Goal: Task Accomplishment & Management: Use online tool/utility

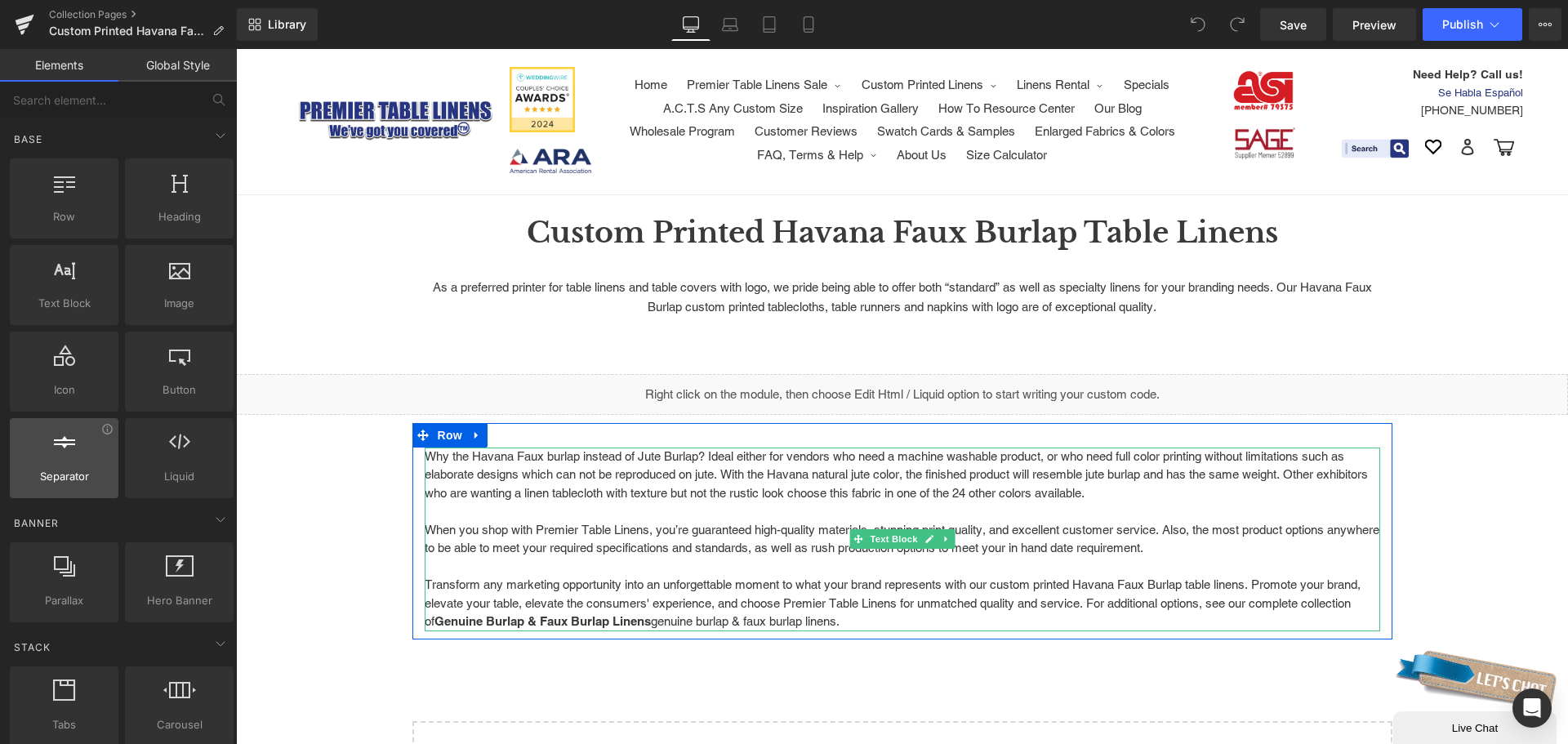
scroll to position [82, 0]
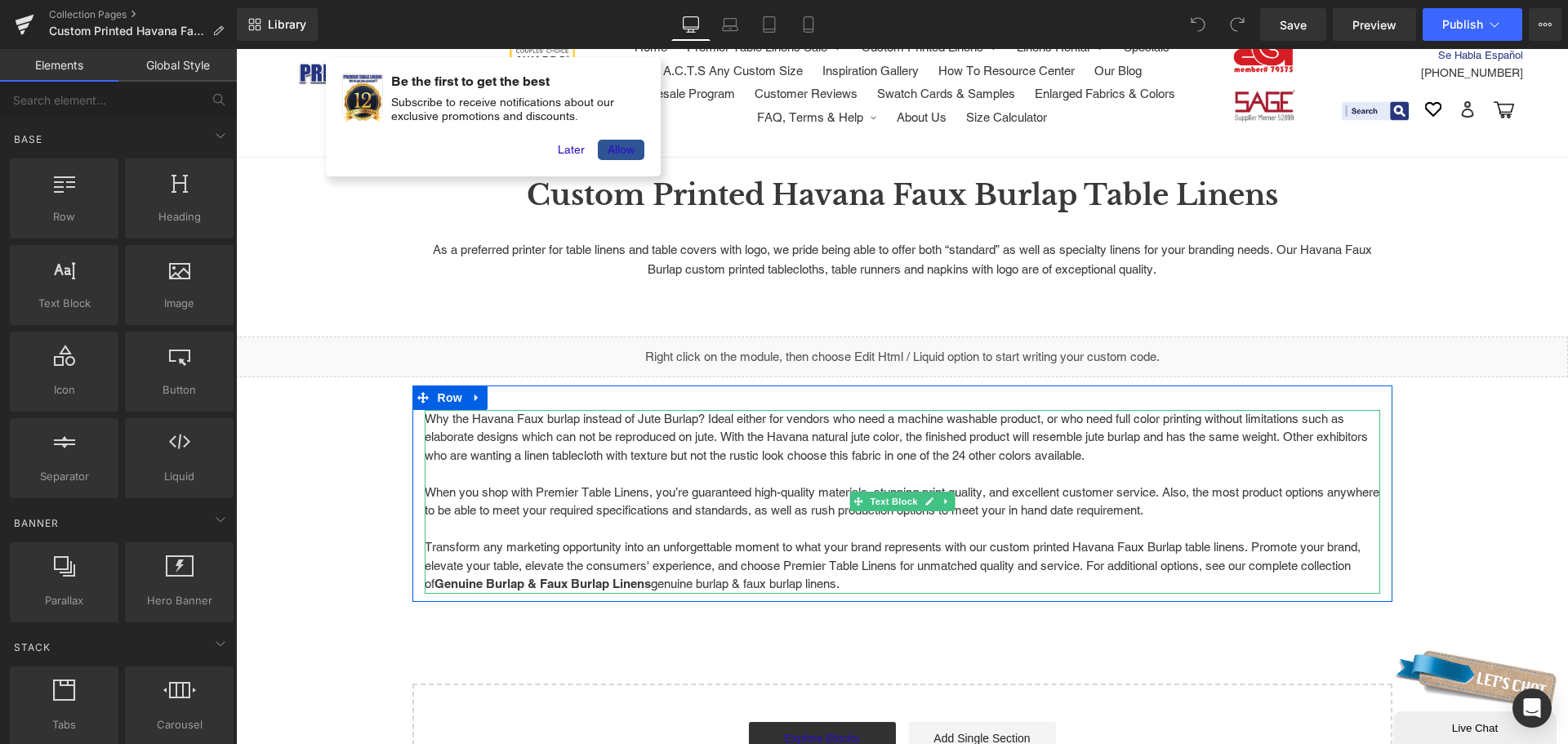
click at [891, 562] on p "Transform any marketing opportunity into an unforgettable moment to what your b…" at bounding box center [902, 557] width 956 height 74
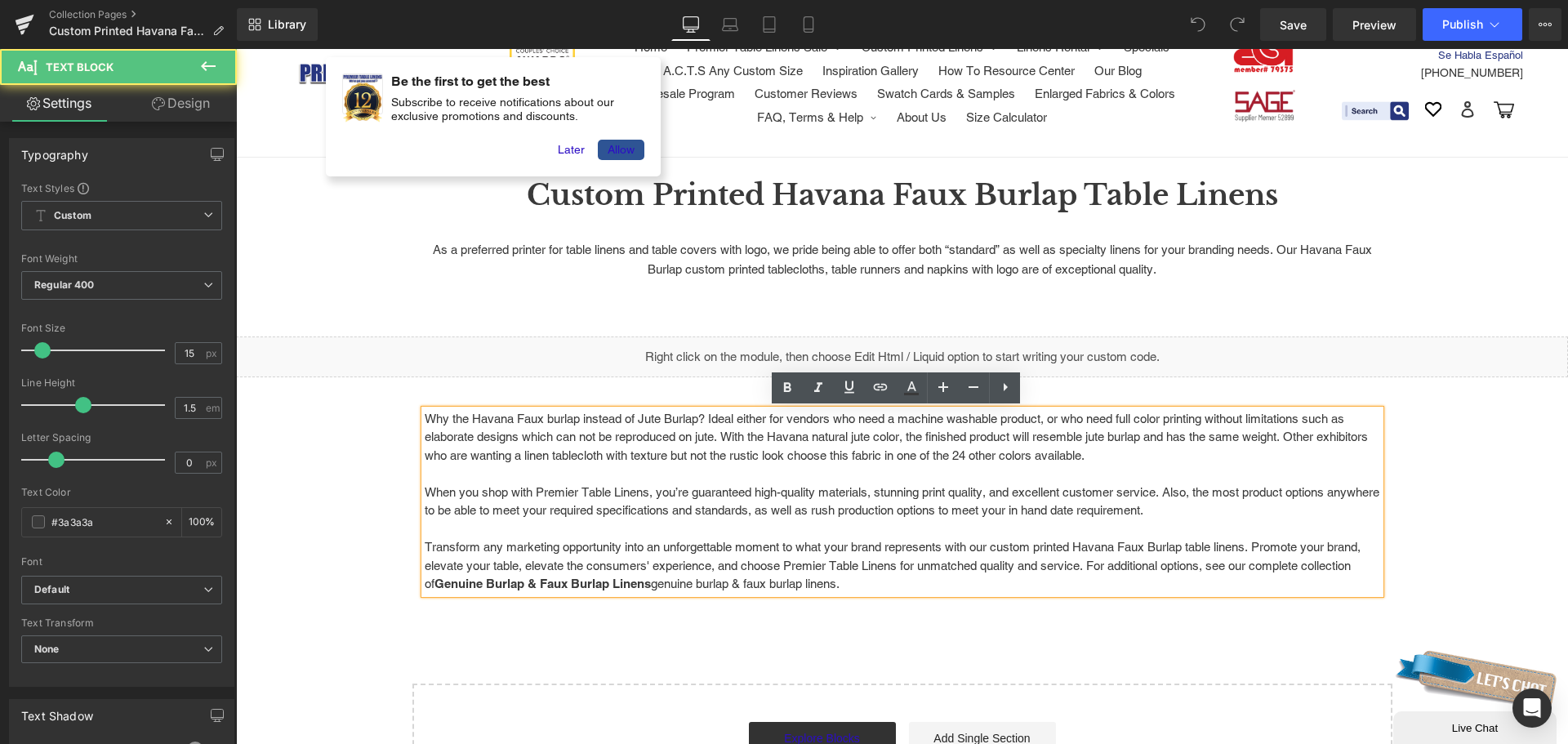
click at [811, 471] on p "Why the Havana Faux burlap instead of Jute Burlap? Ideal either for vendors who…" at bounding box center [902, 447] width 956 height 74
click at [1013, 461] on p "Why the Havana Faux burlap instead of Jute Burlap? Ideal either for vendors who…" at bounding box center [902, 447] width 956 height 74
click at [1197, 467] on p "Why the Havana Faux burlap instead of Jute Burlap? Ideal either for vendors who…" at bounding box center [902, 447] width 956 height 74
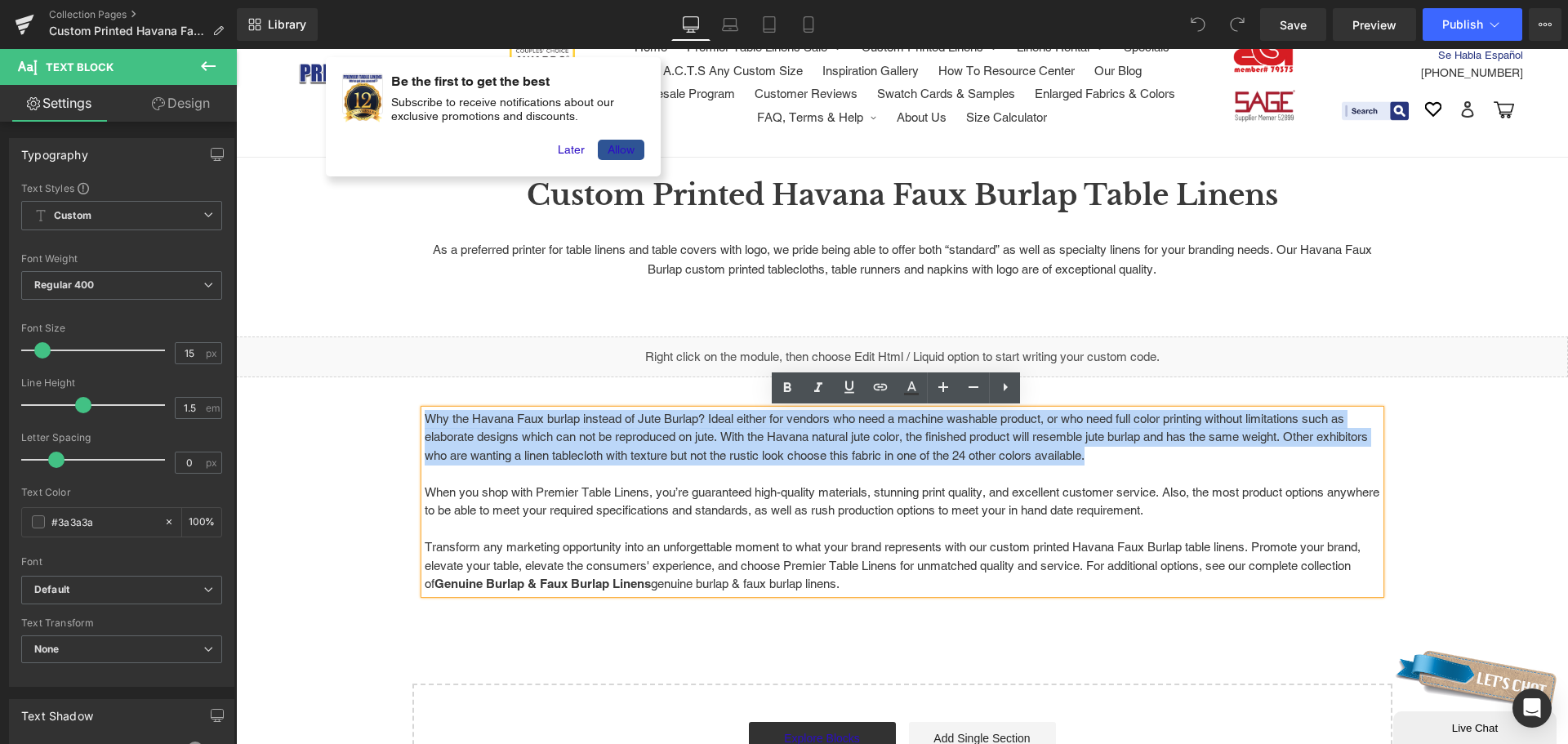
drag, startPoint x: 1188, startPoint y: 460, endPoint x: 391, endPoint y: 413, distance: 798.4
click at [391, 413] on div "Custom Printed Havana Faux Burlap Table Linens Heading Row As a preferred print…" at bounding box center [902, 510] width 1332 height 615
copy p "Why the Havana Faux burlap instead of Jute Burlap? Ideal either for vendors who…"
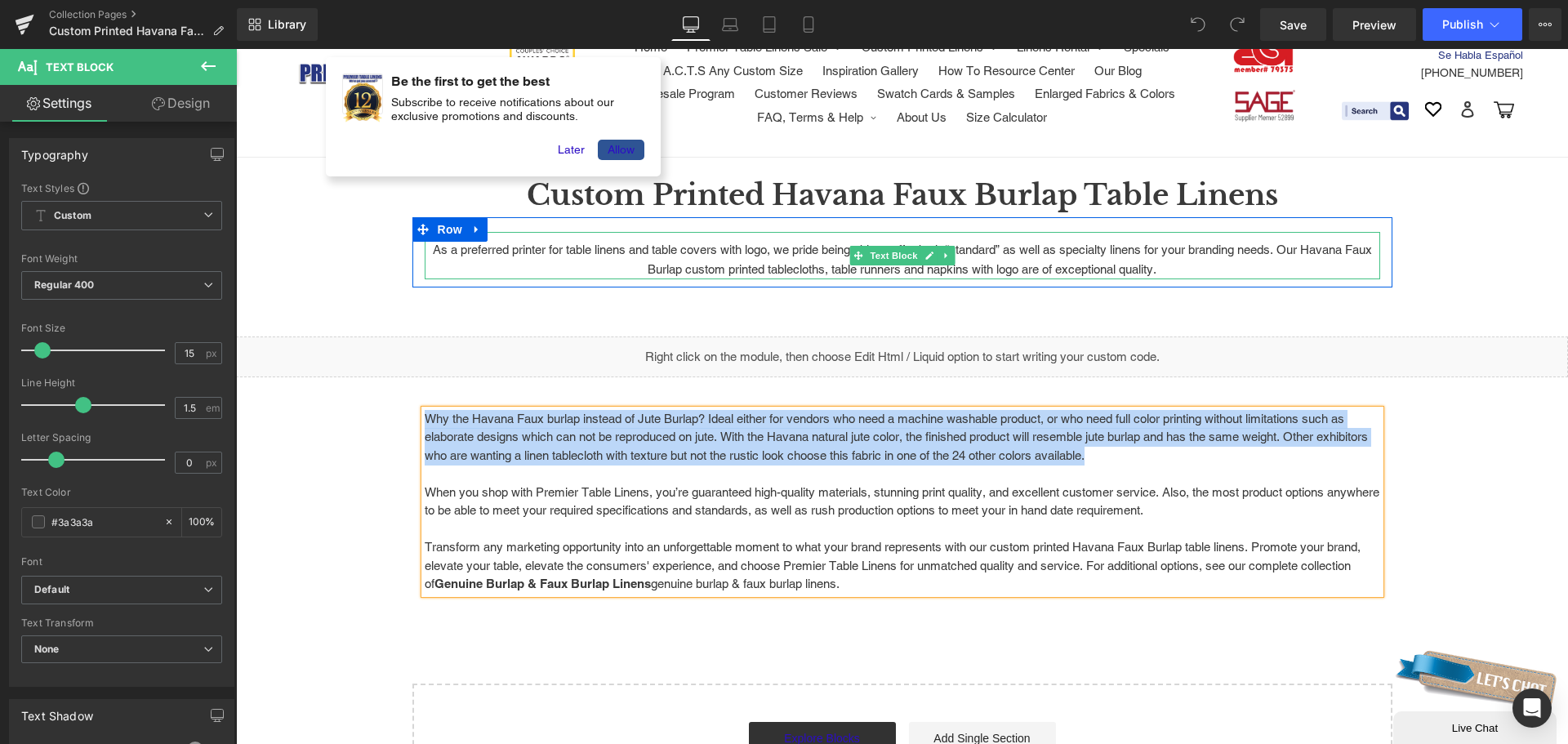
click at [1184, 271] on p "As a preferred printer for table linens and table covers with logo, we pride be…" at bounding box center [902, 260] width 956 height 39
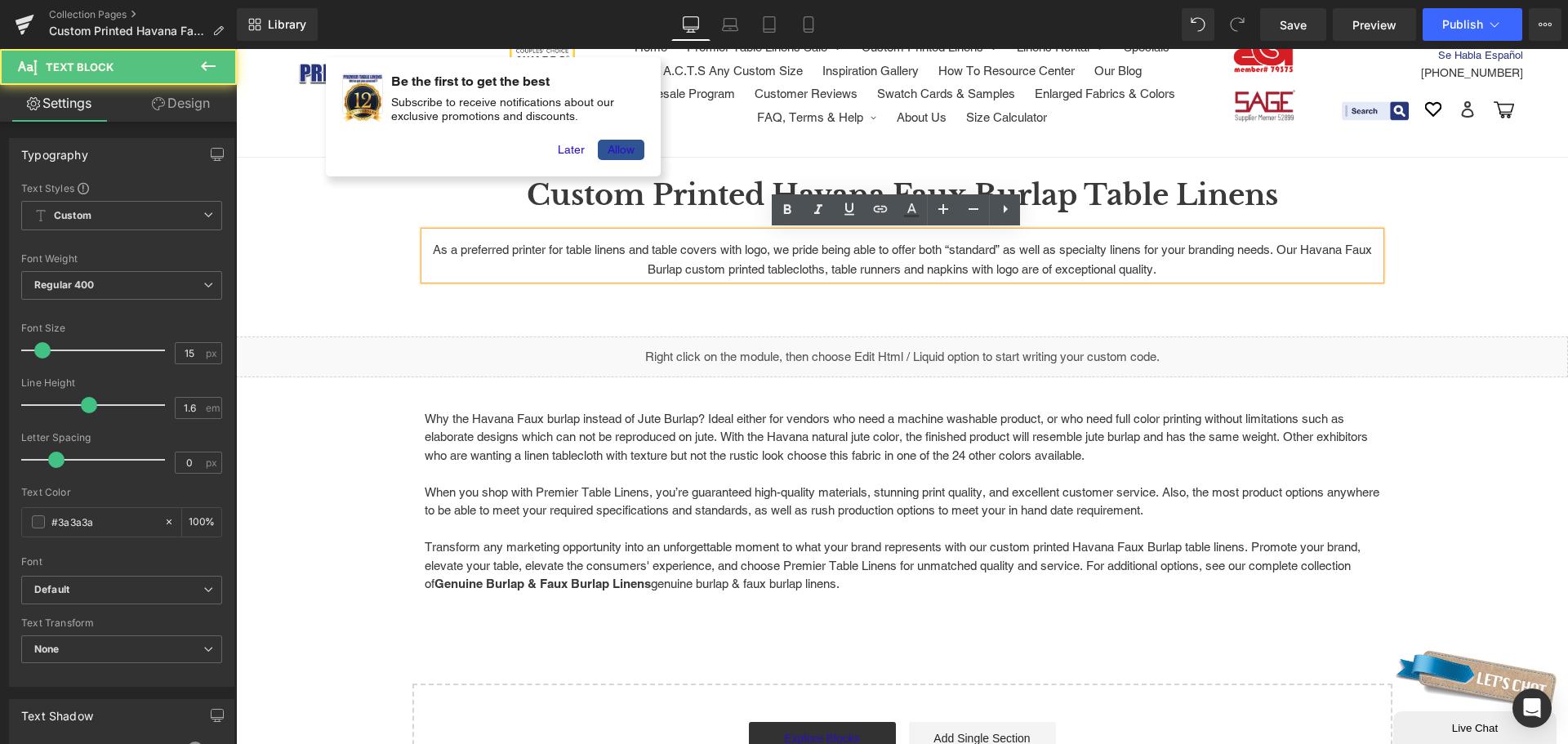
click at [1185, 264] on p "As a preferred printer for table linens and table covers with logo, we pride be…" at bounding box center [902, 260] width 956 height 39
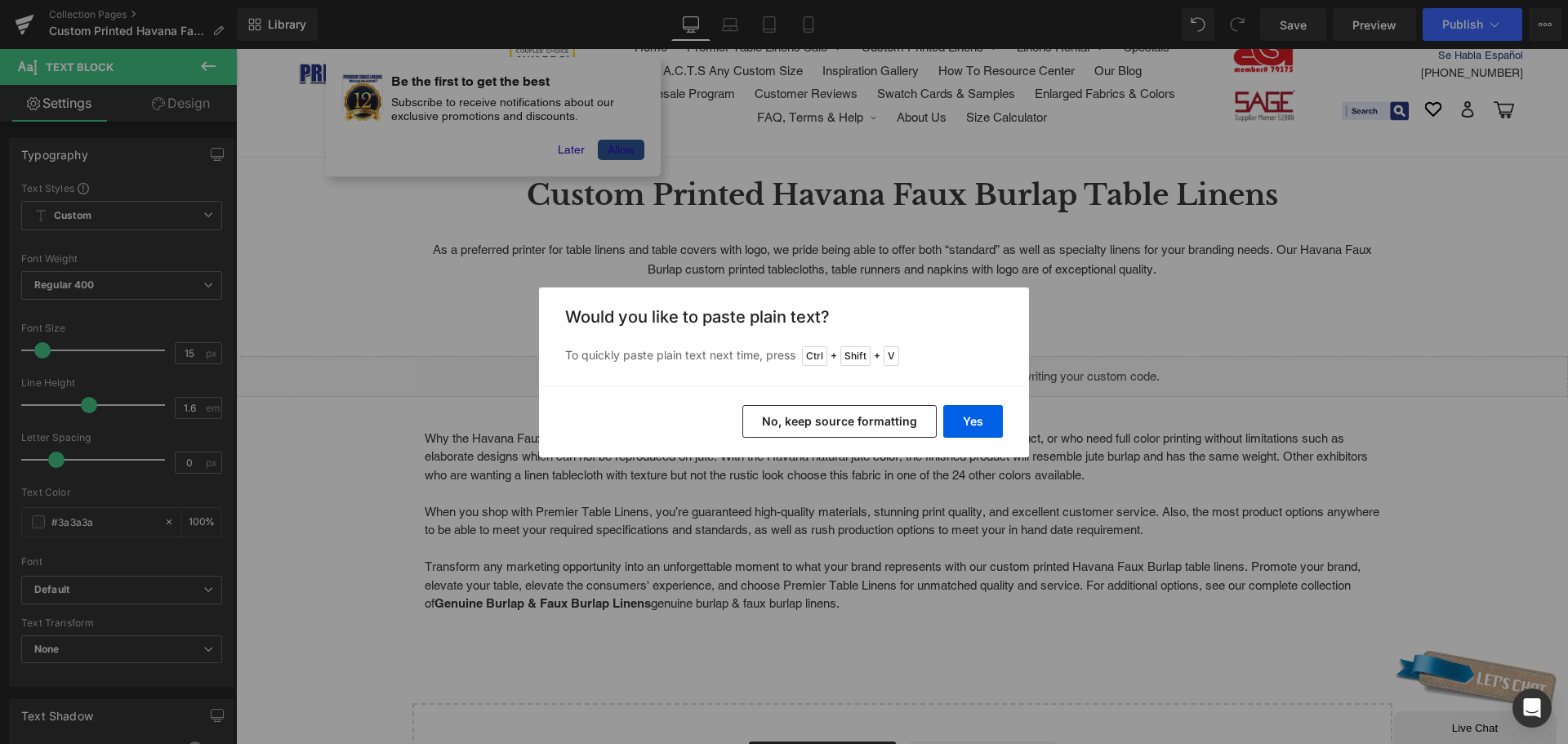
click at [885, 423] on button "No, keep source formatting" at bounding box center [839, 421] width 194 height 33
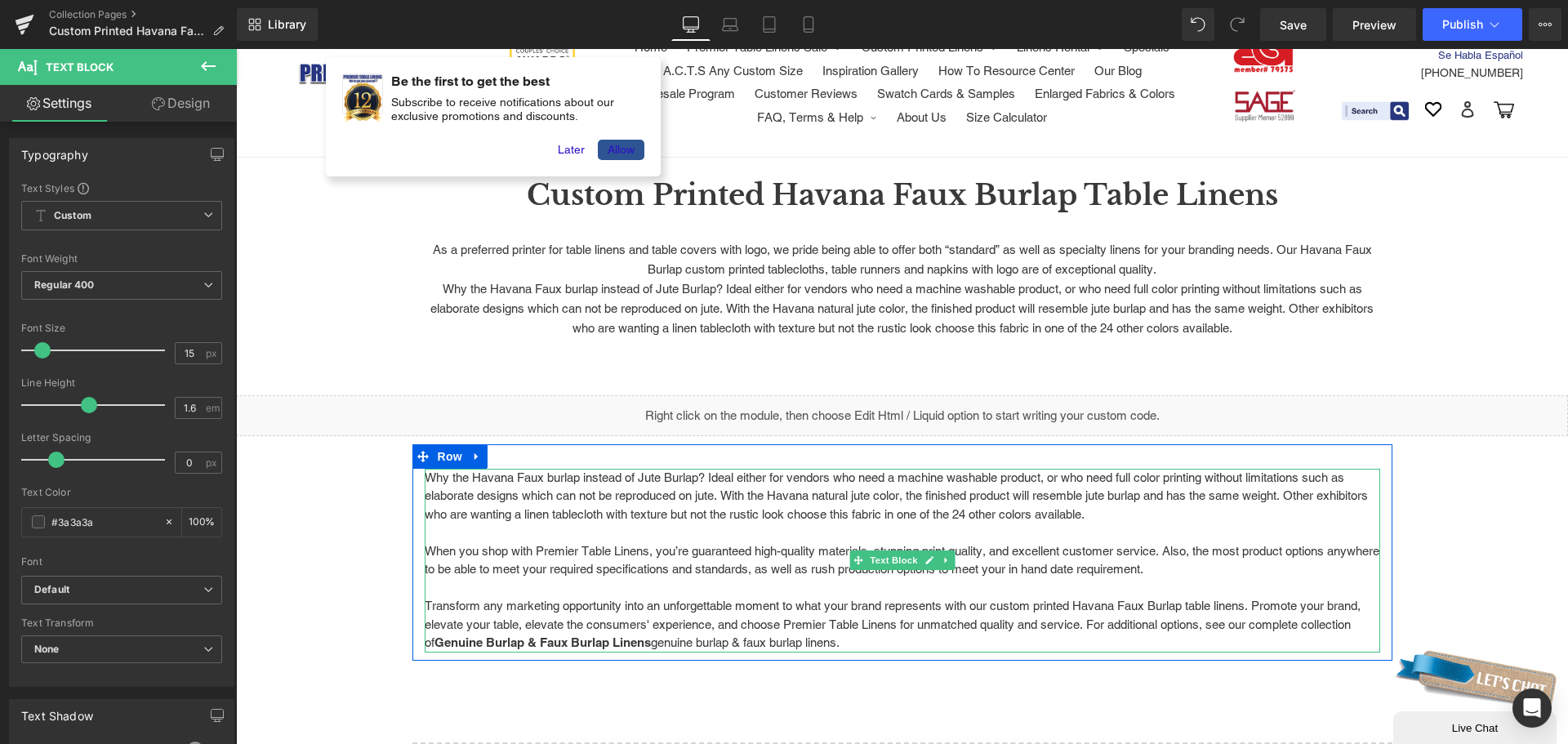
click at [1011, 531] on p "Why the Havana Faux burlap instead of Jute Burlap? Ideal either for vendors who…" at bounding box center [902, 506] width 956 height 74
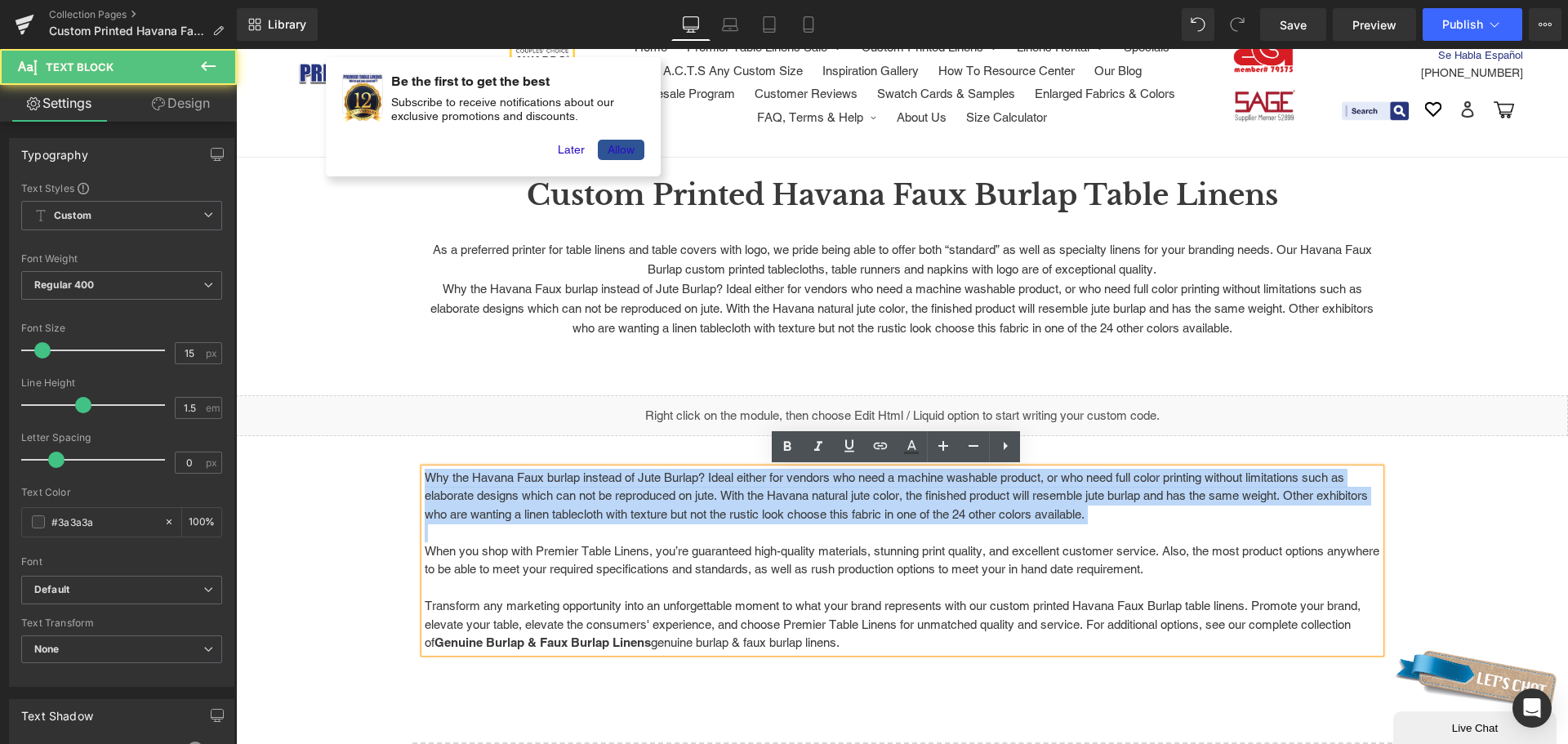
drag, startPoint x: 420, startPoint y: 557, endPoint x: 396, endPoint y: 453, distance: 106.7
click at [396, 453] on div "Custom Printed Havana Faux Burlap Table Linens Heading Row As a preferred print…" at bounding box center [902, 540] width 1332 height 674
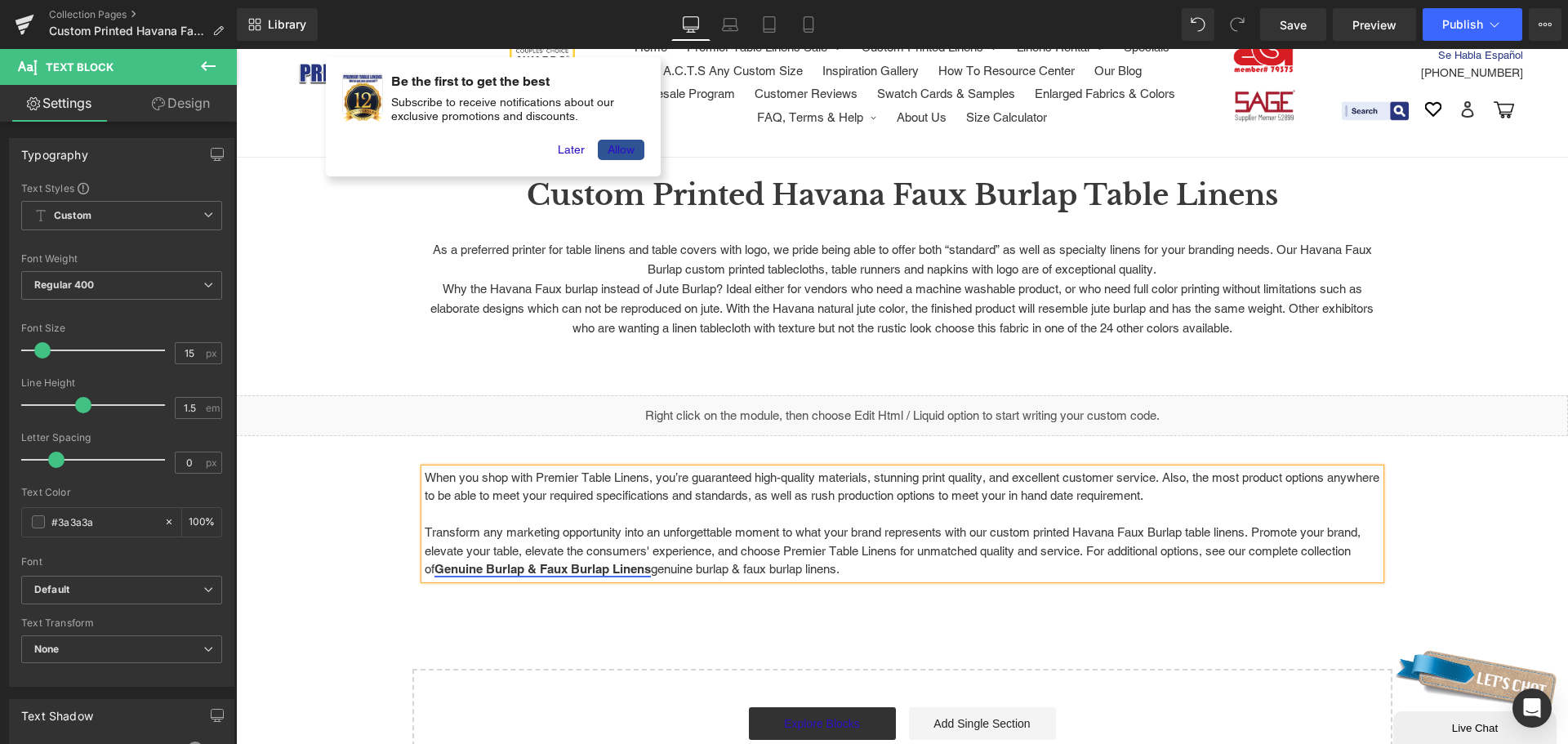
click at [650, 567] on strong "Genuine Burlap & Faux Burlap Linens" at bounding box center [543, 569] width 217 height 14
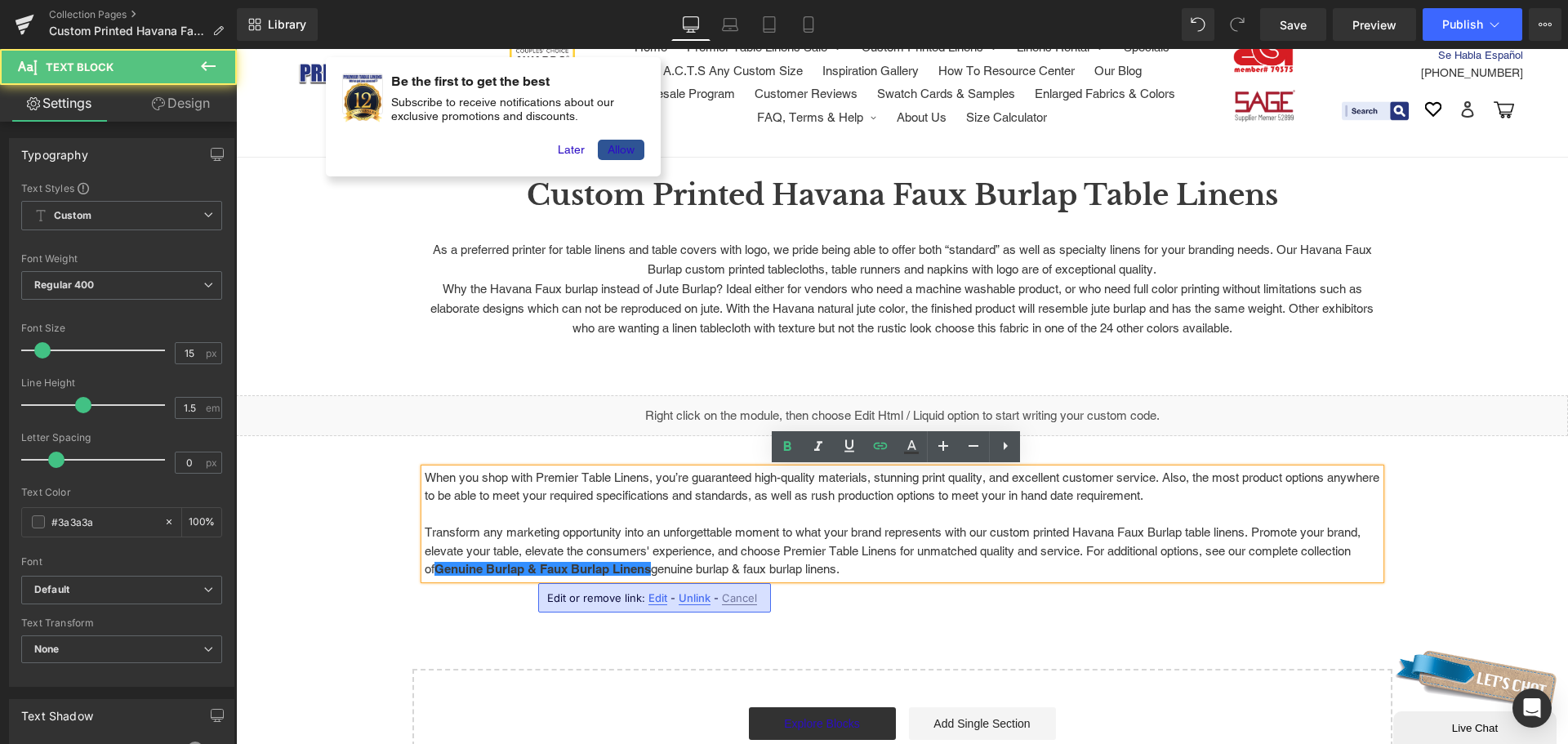
click at [693, 534] on p "Transform any marketing opportunity into an unforgettable moment to what your b…" at bounding box center [902, 542] width 956 height 74
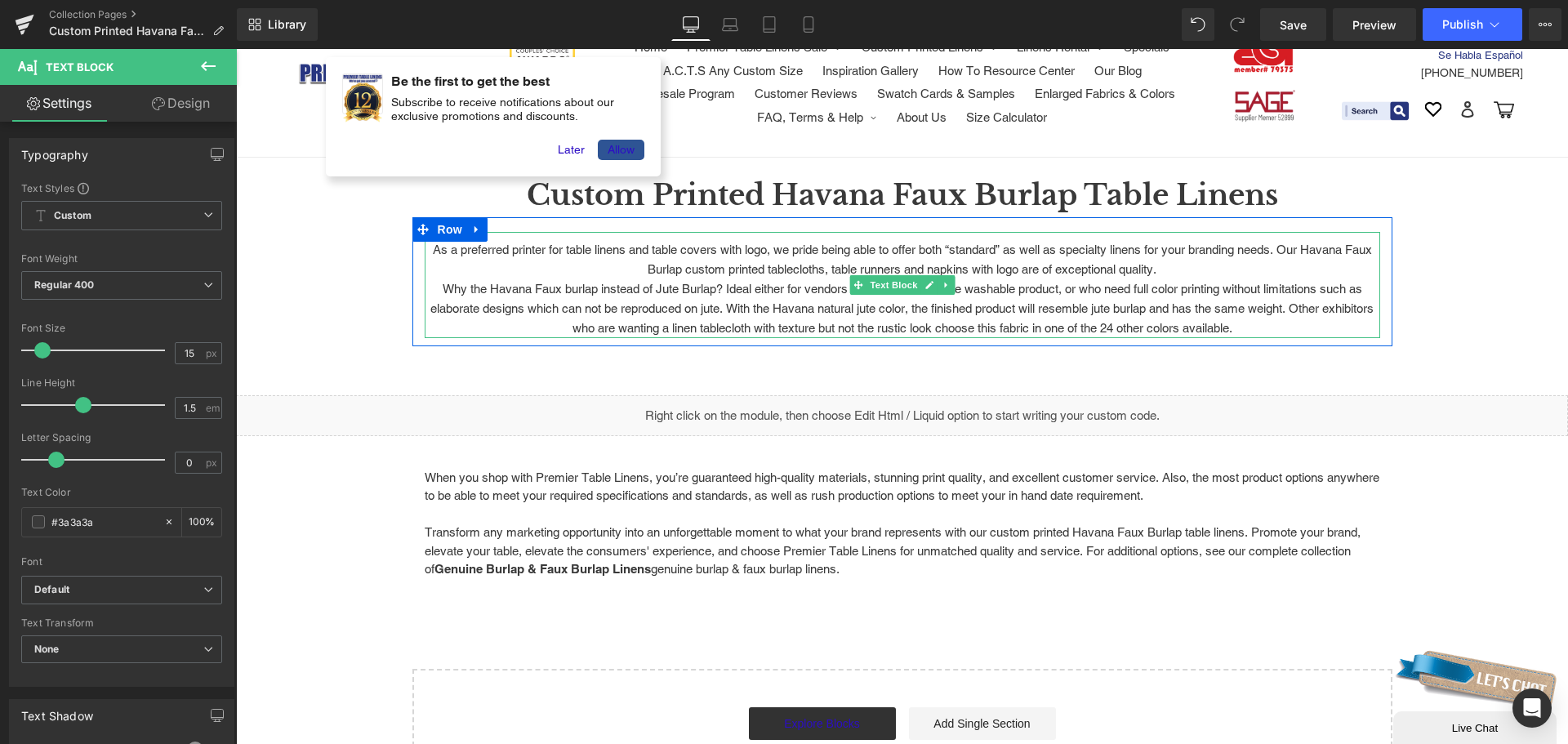
click at [1167, 275] on p "As a preferred printer for table linens and table covers with logo, we pride be…" at bounding box center [902, 260] width 956 height 39
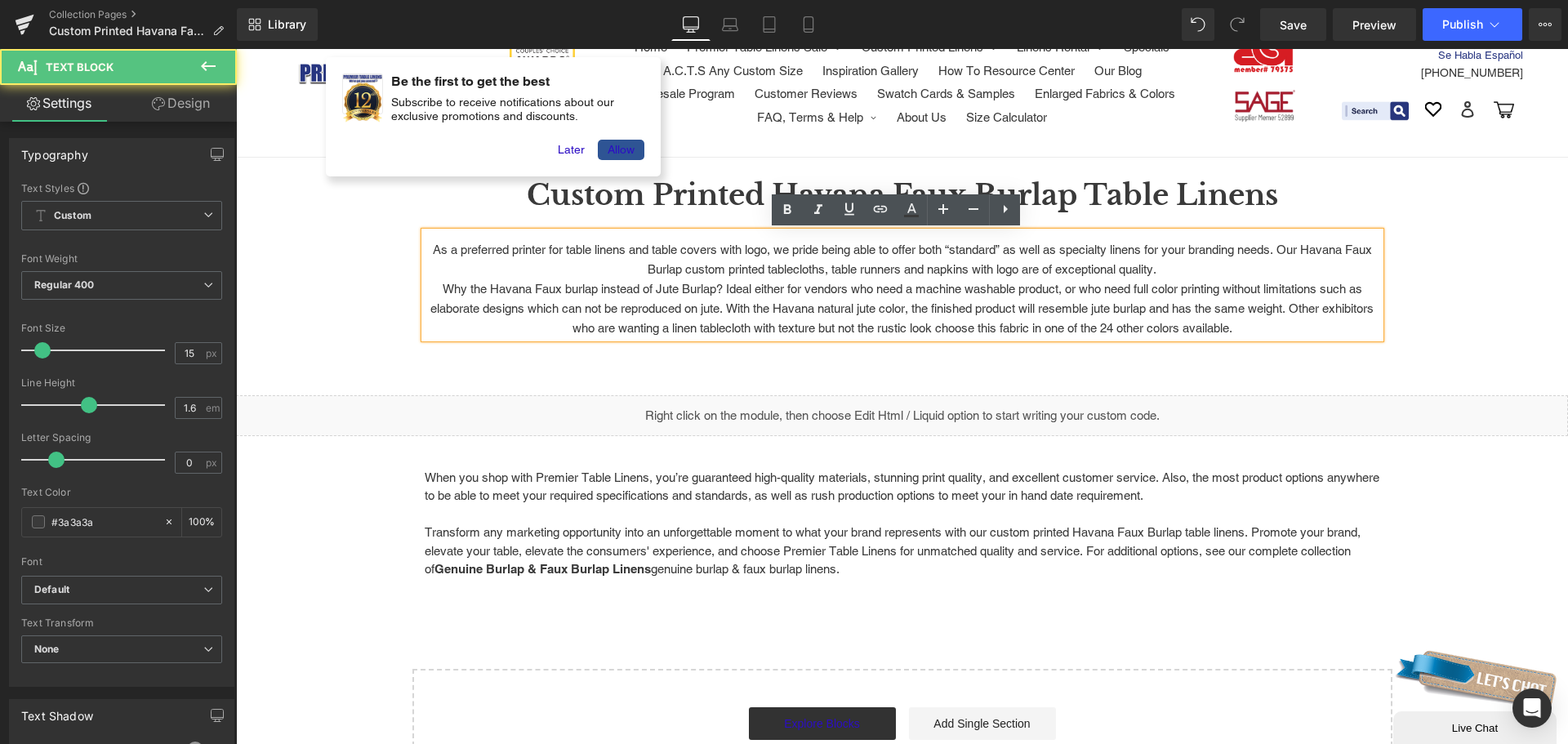
click at [1179, 271] on p "As a preferred printer for table linens and table covers with logo, we pride be…" at bounding box center [902, 260] width 956 height 39
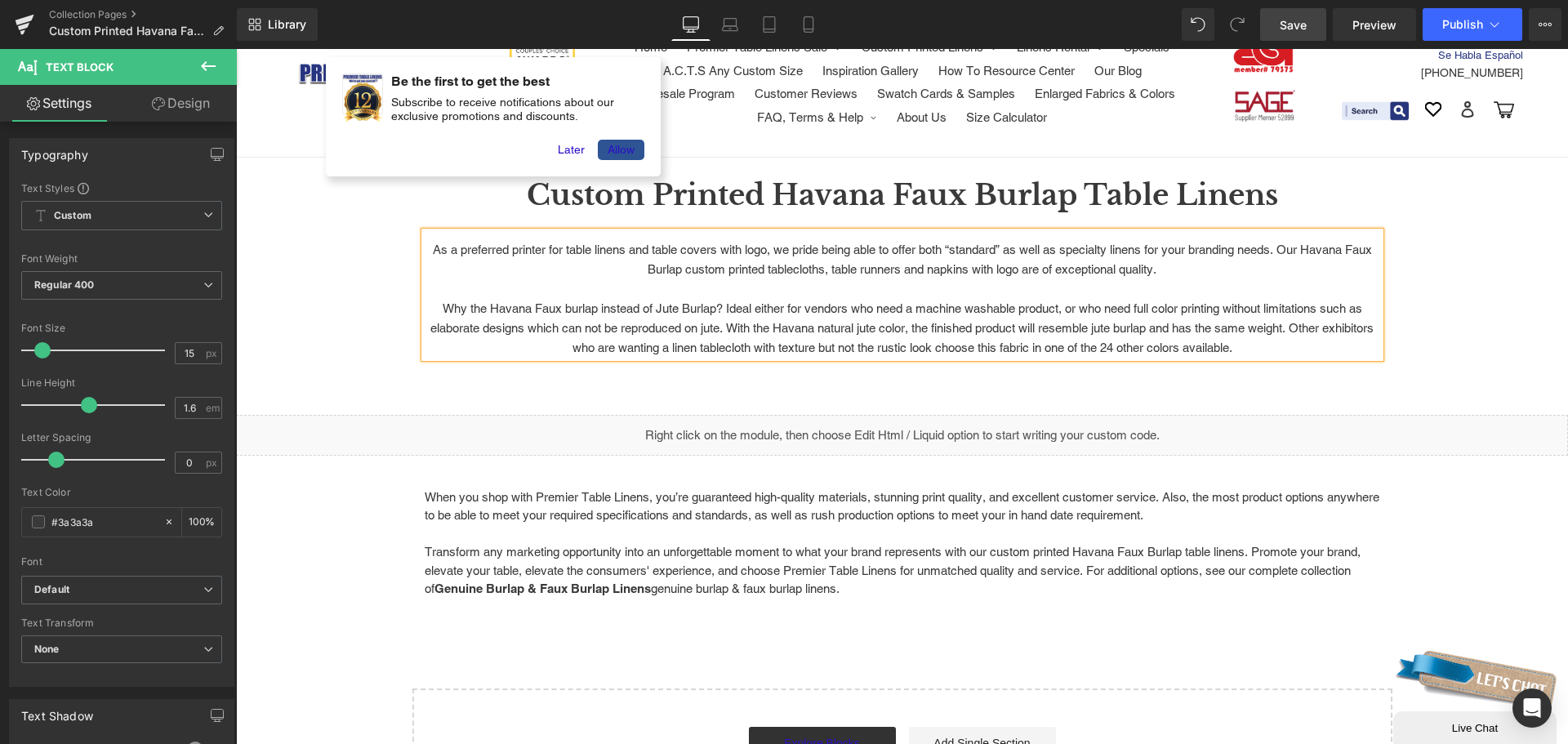
click at [1301, 23] on span "Save" at bounding box center [1293, 25] width 27 height 17
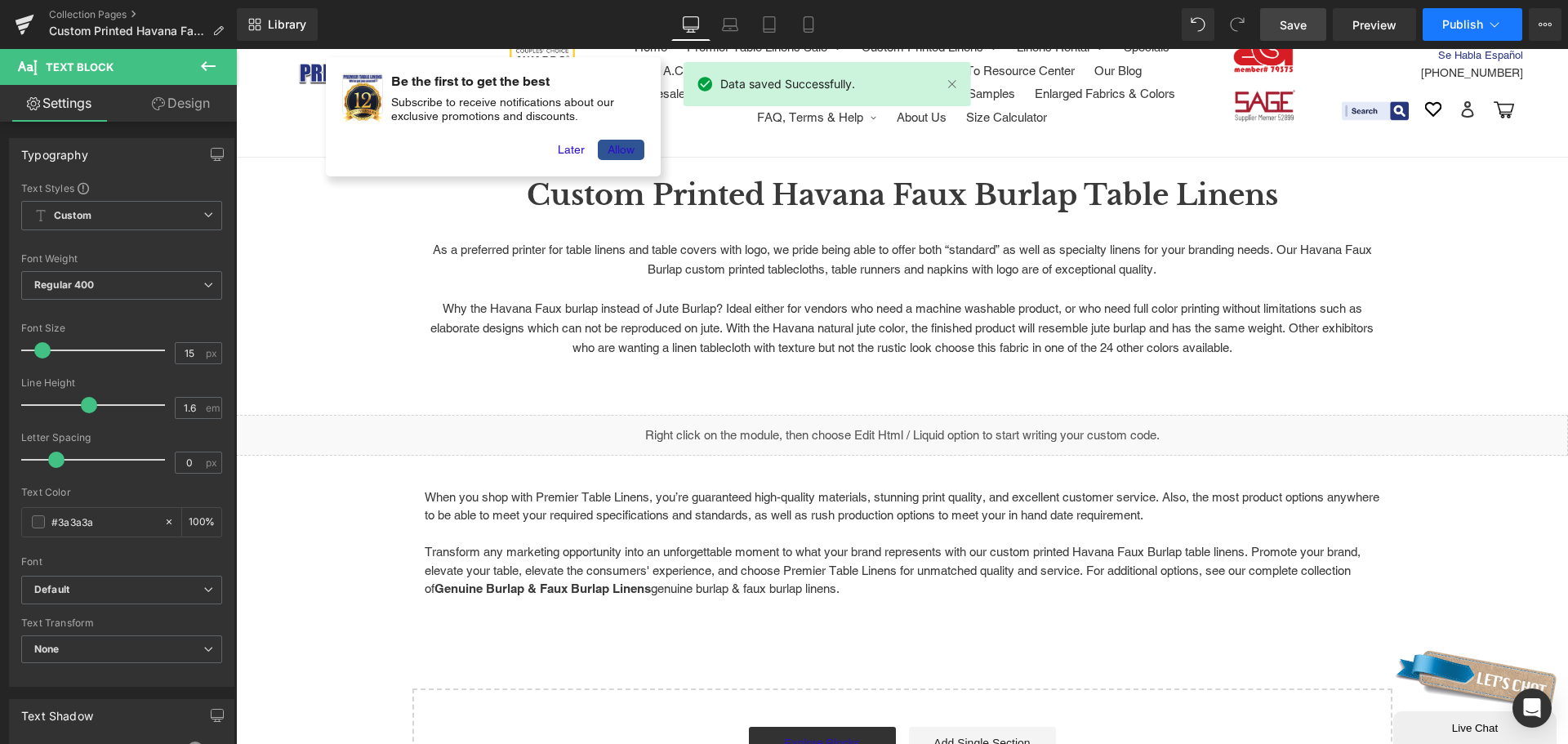
click at [1488, 30] on icon at bounding box center [1494, 25] width 17 height 17
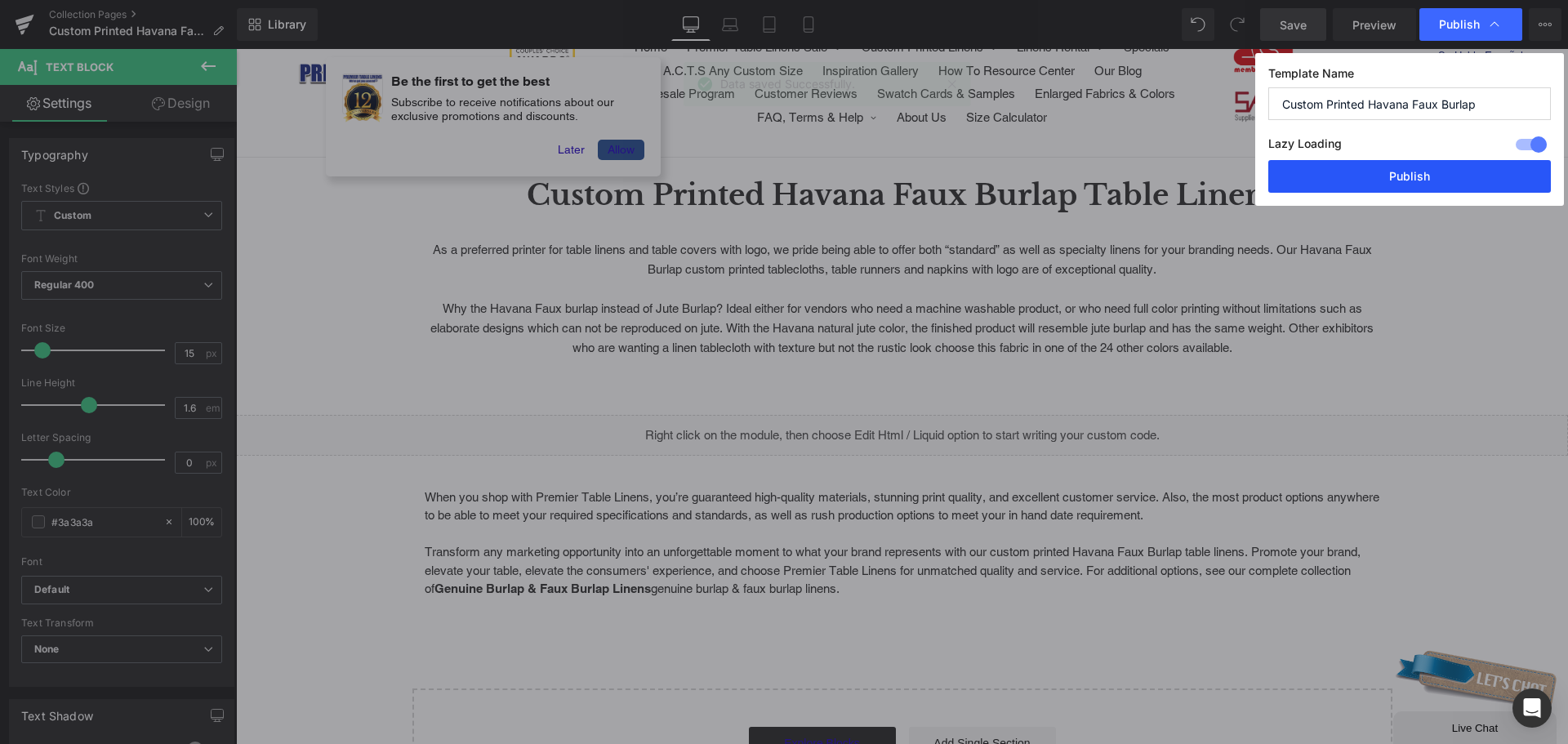
click at [1436, 174] on button "Publish" at bounding box center [1410, 176] width 283 height 33
